Goal: Browse casually: Explore the website without a specific task or goal

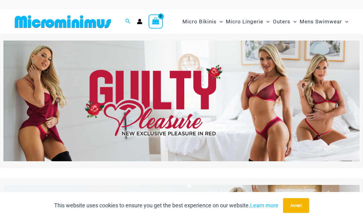
scroll to position [14, 0]
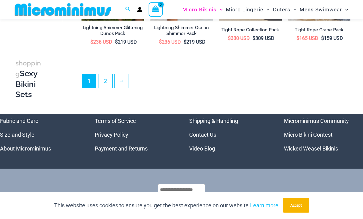
scroll to position [1144, 0]
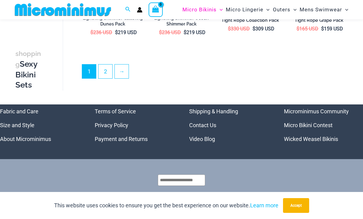
click at [103, 65] on link "2" at bounding box center [105, 72] width 14 height 14
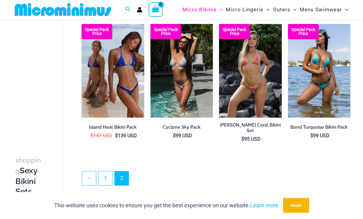
scroll to position [466, 0]
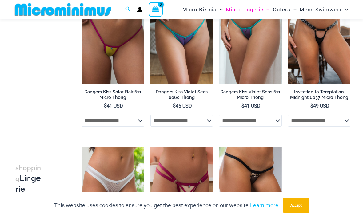
scroll to position [391, 0]
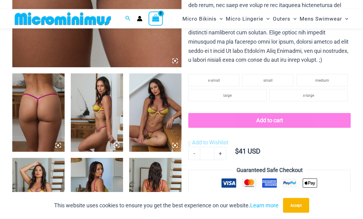
scroll to position [225, 0]
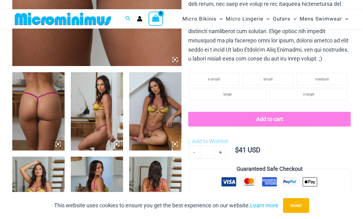
click at [151, 129] on img at bounding box center [155, 111] width 52 height 78
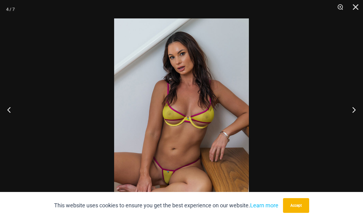
click at [14, 122] on button "Previous" at bounding box center [11, 109] width 23 height 31
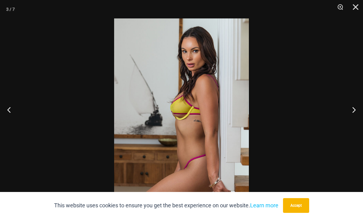
click at [355, 121] on button "Next" at bounding box center [351, 109] width 23 height 31
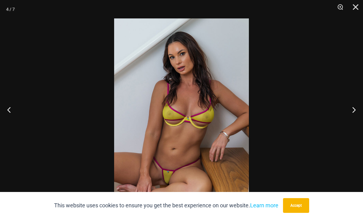
click at [355, 123] on button "Next" at bounding box center [351, 109] width 23 height 31
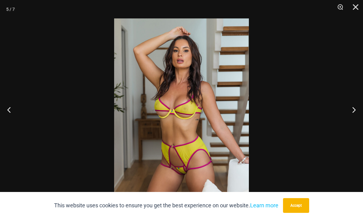
click at [354, 122] on button "Next" at bounding box center [351, 109] width 23 height 31
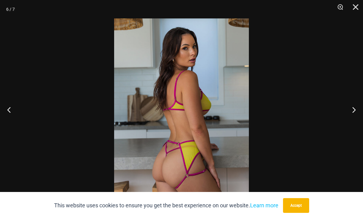
click at [352, 122] on button "Next" at bounding box center [351, 109] width 23 height 31
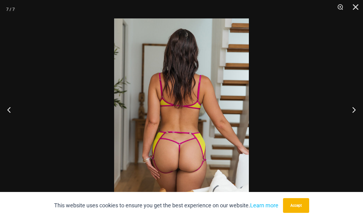
click at [354, 122] on button "Next" at bounding box center [351, 109] width 23 height 31
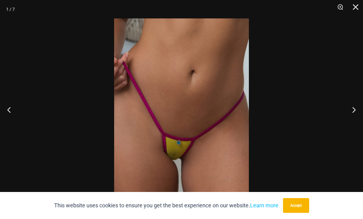
click at [354, 122] on button "Next" at bounding box center [351, 109] width 23 height 31
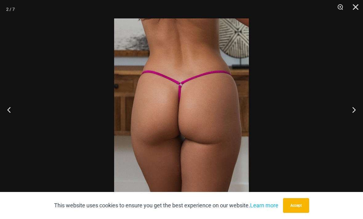
click at [355, 123] on button "Next" at bounding box center [351, 109] width 23 height 31
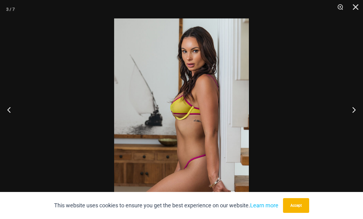
click at [355, 123] on button "Next" at bounding box center [351, 109] width 23 height 31
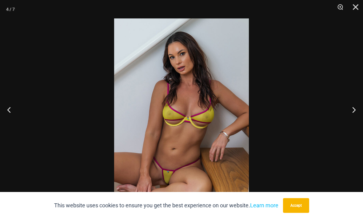
click at [355, 123] on button "Next" at bounding box center [351, 109] width 23 height 31
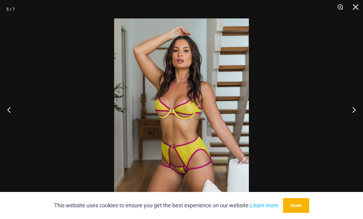
click at [355, 123] on button "Next" at bounding box center [351, 109] width 23 height 31
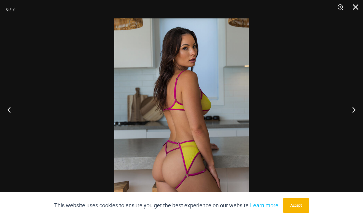
click at [355, 123] on button "Next" at bounding box center [351, 109] width 23 height 31
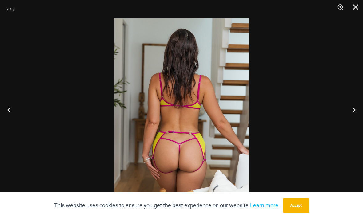
click at [355, 123] on button "Next" at bounding box center [351, 109] width 23 height 31
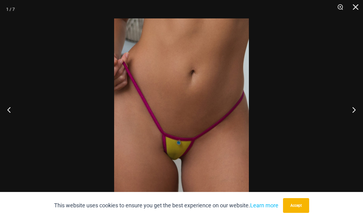
click at [357, 8] on button "Close" at bounding box center [353, 9] width 15 height 18
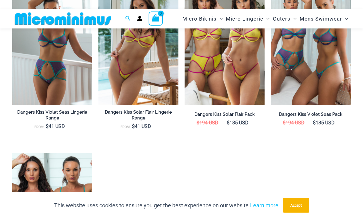
scroll to position [600, 0]
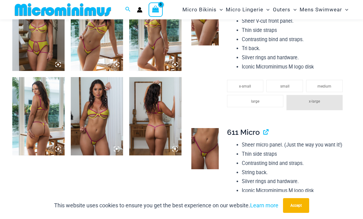
scroll to position [390, 0]
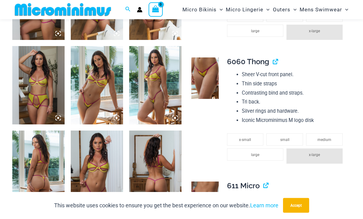
click at [89, 96] on img at bounding box center [97, 85] width 52 height 78
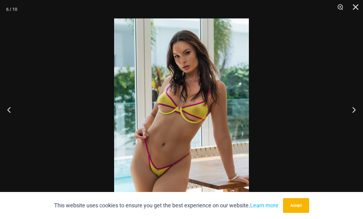
click at [352, 124] on button "Next" at bounding box center [351, 109] width 23 height 31
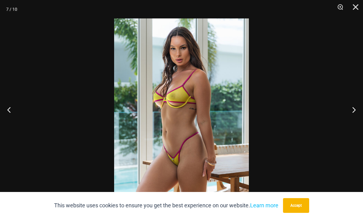
click at [353, 7] on button "Close" at bounding box center [353, 9] width 15 height 18
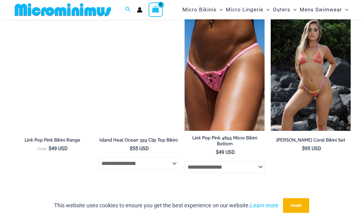
scroll to position [1799, 0]
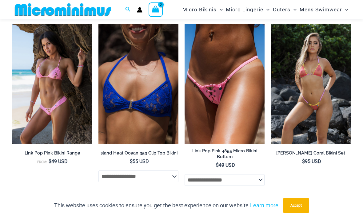
click at [271, 24] on img at bounding box center [271, 24] width 0 height 0
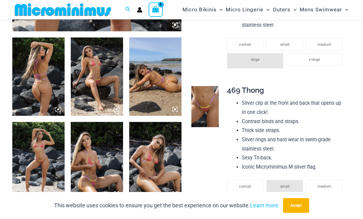
scroll to position [263, 0]
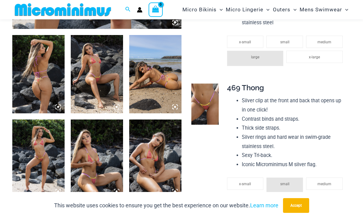
click at [154, 173] on img at bounding box center [155, 159] width 52 height 78
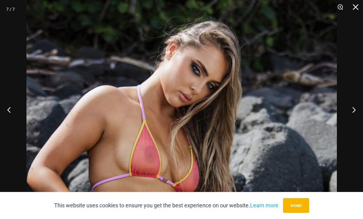
click at [354, 9] on button "Close" at bounding box center [353, 9] width 15 height 18
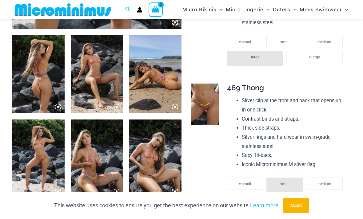
click at [88, 179] on img at bounding box center [97, 159] width 52 height 78
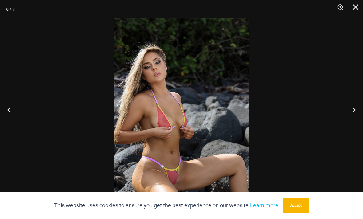
click at [354, 10] on button "Close" at bounding box center [353, 9] width 15 height 18
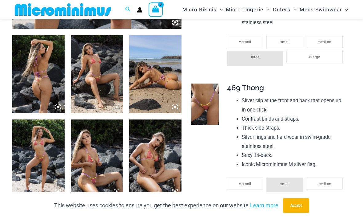
click at [91, 93] on img at bounding box center [97, 74] width 52 height 78
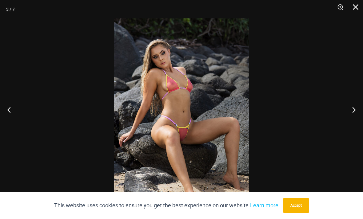
click at [355, 8] on button "Close" at bounding box center [353, 9] width 15 height 18
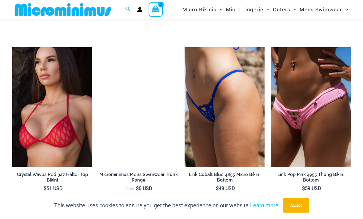
scroll to position [1645, 0]
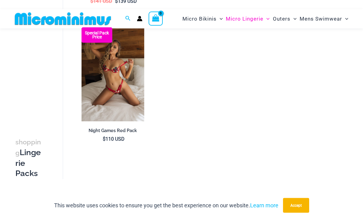
scroll to position [609, 0]
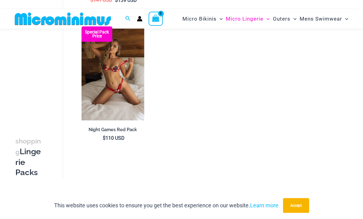
click at [82, 26] on img at bounding box center [82, 26] width 0 height 0
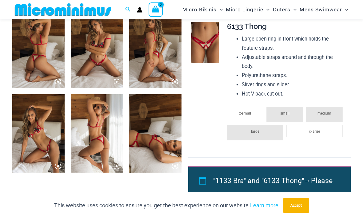
scroll to position [287, 0]
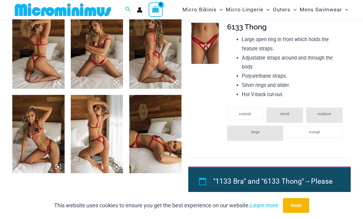
click at [151, 150] on img at bounding box center [155, 134] width 52 height 78
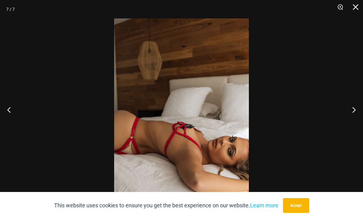
click at [11, 119] on button "Previous" at bounding box center [11, 109] width 23 height 31
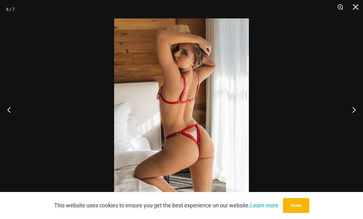
click at [13, 119] on button "Previous" at bounding box center [11, 109] width 23 height 31
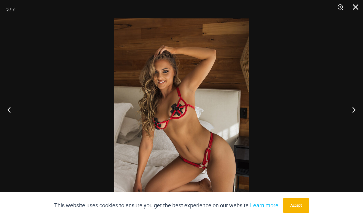
click at [10, 119] on button "Previous" at bounding box center [11, 109] width 23 height 31
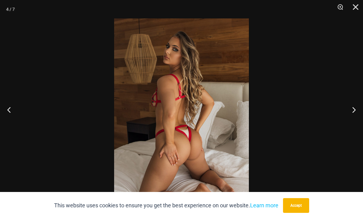
click at [11, 117] on button "Previous" at bounding box center [11, 109] width 23 height 31
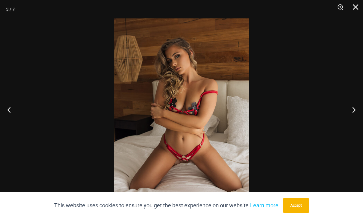
click at [10, 115] on button "Previous" at bounding box center [11, 109] width 23 height 31
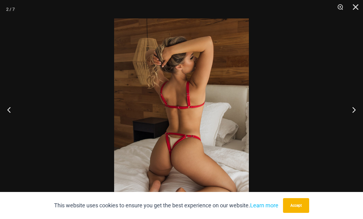
click at [353, 9] on button "Close" at bounding box center [353, 9] width 15 height 18
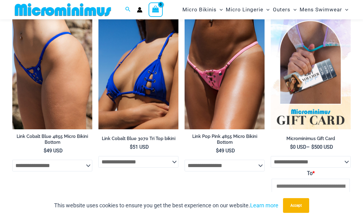
scroll to position [1123, 0]
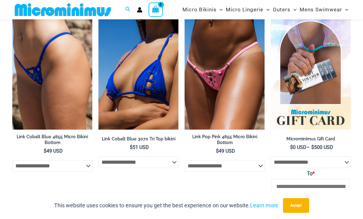
click at [12, 10] on img at bounding box center [12, 10] width 0 height 0
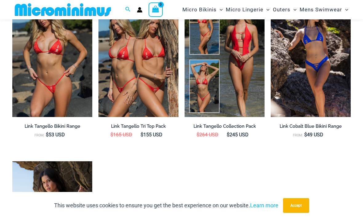
scroll to position [729, 0]
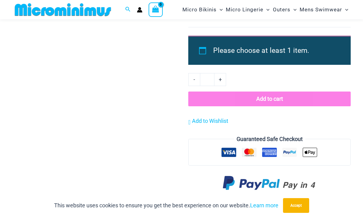
scroll to position [690, 0]
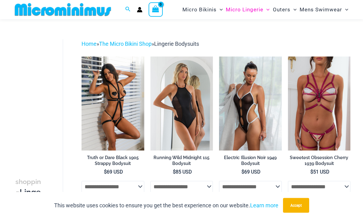
scroll to position [11, 0]
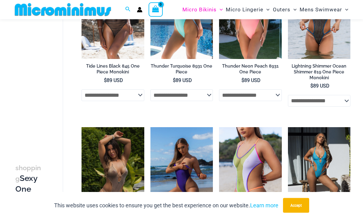
scroll to position [728, 0]
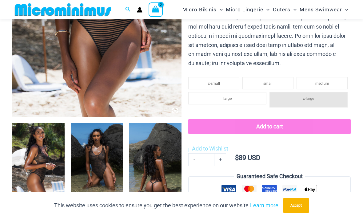
scroll to position [202, 0]
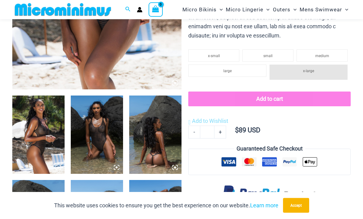
click at [91, 144] on img at bounding box center [97, 135] width 52 height 78
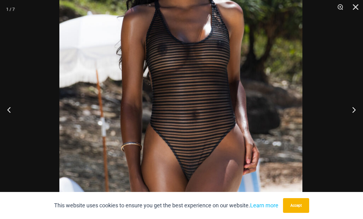
click at [176, 153] on img at bounding box center [180, 85] width 243 height 364
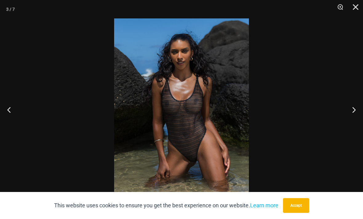
click at [355, 9] on button "Close" at bounding box center [353, 9] width 15 height 18
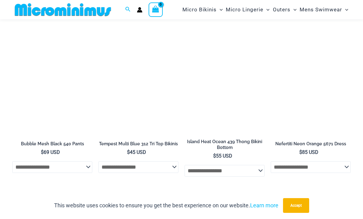
scroll to position [580, 0]
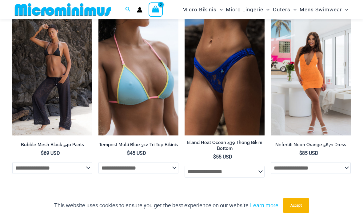
click at [271, 16] on img at bounding box center [271, 16] width 0 height 0
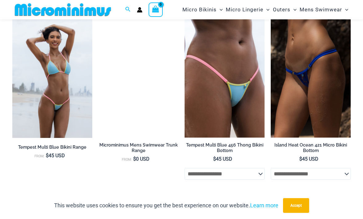
scroll to position [902, 0]
